Goal: Information Seeking & Learning: Learn about a topic

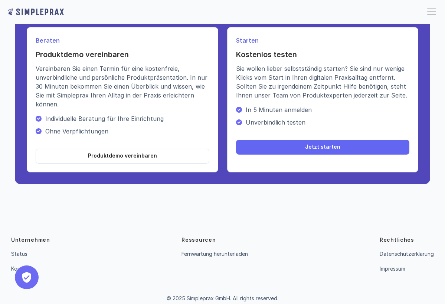
scroll to position [1654, 0]
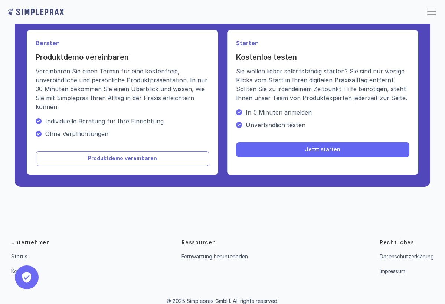
click at [137, 162] on p "Produktdemo vereinbaren" at bounding box center [122, 158] width 69 height 6
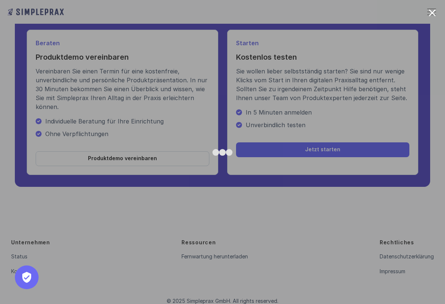
click at [433, 13] on div at bounding box center [432, 12] width 7 height 7
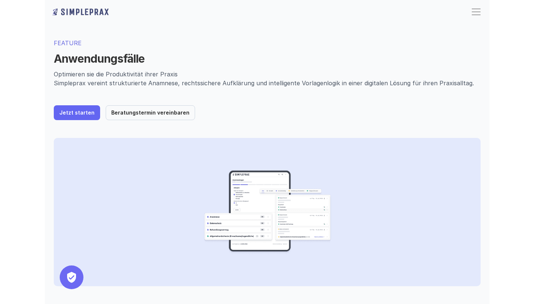
scroll to position [0, 0]
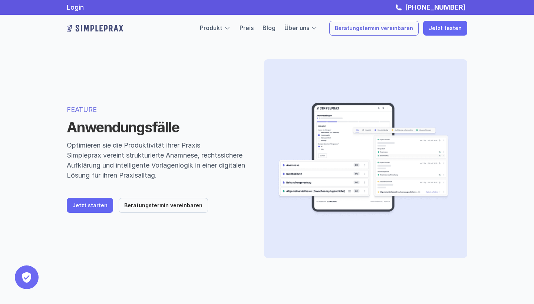
click at [413, 31] on p "Beratungstermin vereinbaren" at bounding box center [374, 28] width 78 height 6
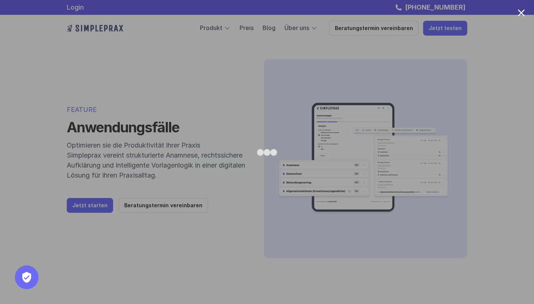
click at [444, 13] on div at bounding box center [521, 12] width 7 height 7
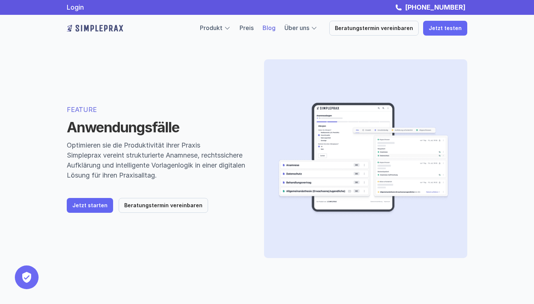
click at [276, 29] on link "Blog" at bounding box center [269, 27] width 13 height 7
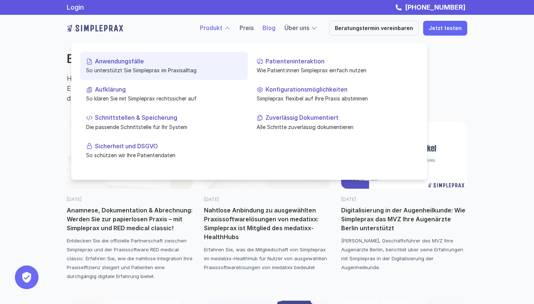
click at [116, 63] on p "Anwendungsfälle" at bounding box center [168, 61] width 147 height 7
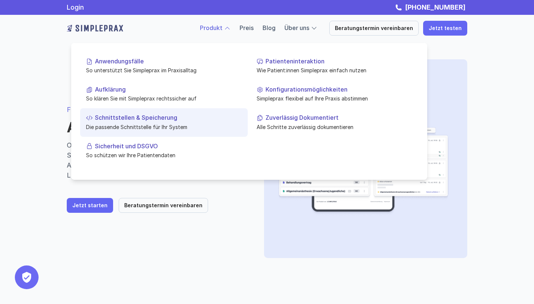
click at [156, 124] on p "Die passende Schnittstelle für Ihr System" at bounding box center [164, 127] width 156 height 8
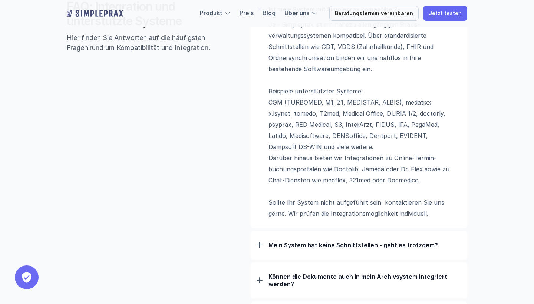
scroll to position [530, 0]
click at [343, 156] on p "Ja - Simpleprax ist mit nahezu allen gängigen Praxis­verwaltungs­systemen kompa…" at bounding box center [362, 119] width 186 height 200
drag, startPoint x: 343, startPoint y: 156, endPoint x: 400, endPoint y: 155, distance: 56.8
click at [400, 155] on p "Ja - Simpleprax ist mit nahezu allen gängigen Praxis­verwaltungs­systemen kompa…" at bounding box center [362, 119] width 186 height 200
